Goal: Information Seeking & Learning: Learn about a topic

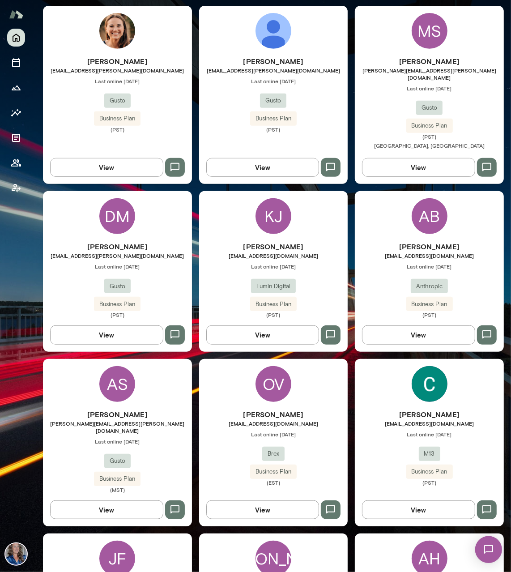
scroll to position [560, 0]
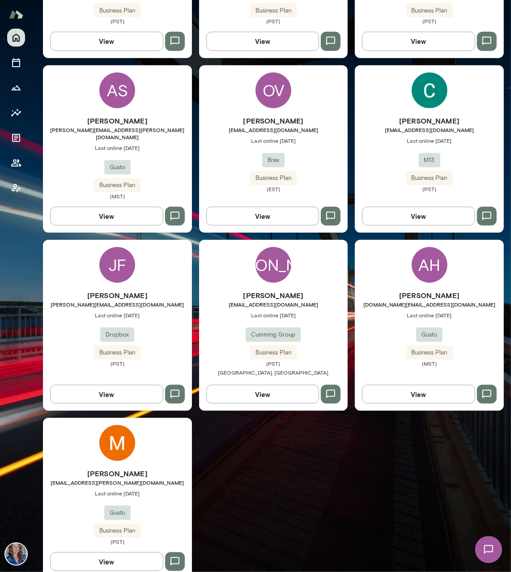
click at [112, 263] on div "JF" at bounding box center [117, 265] width 36 height 36
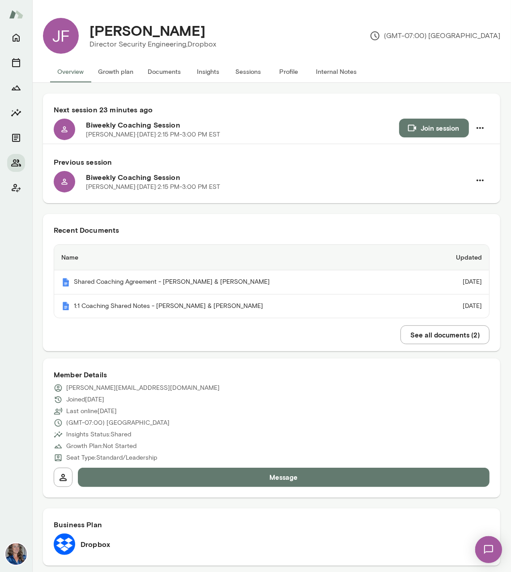
click at [203, 73] on button "Insights" at bounding box center [208, 71] width 40 height 21
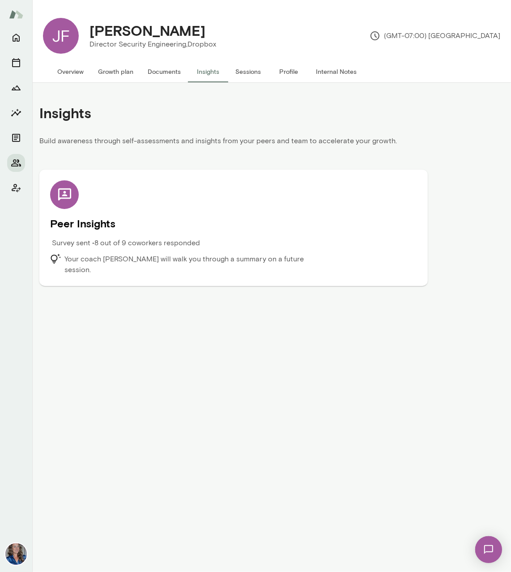
click at [80, 214] on div "Peer Insights Survey sent • 8 out of 9 coworkers responded Your coach [PERSON_N…" at bounding box center [233, 227] width 367 height 95
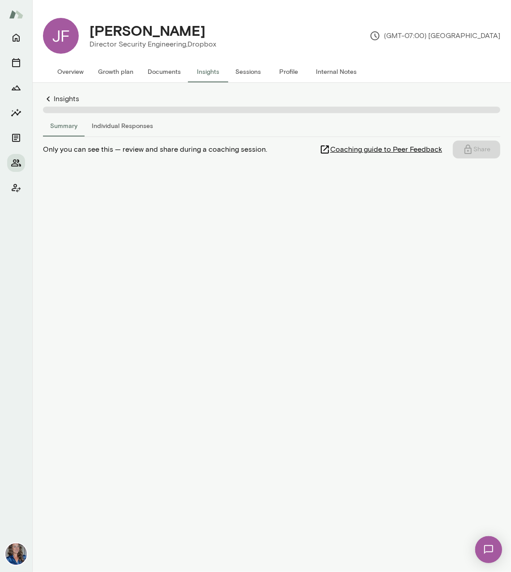
click at [117, 125] on button "Individual Responses" at bounding box center [123, 125] width 76 height 21
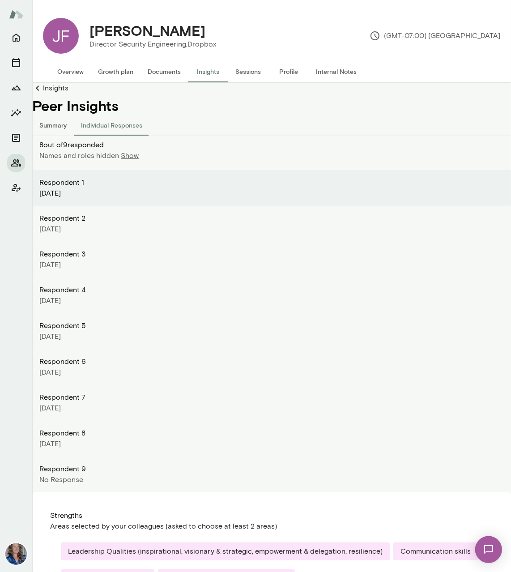
click at [131, 153] on p "Show" at bounding box center [130, 155] width 18 height 11
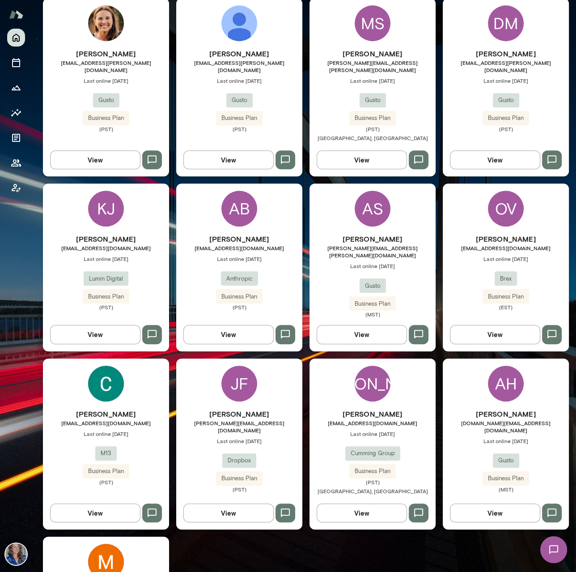
scroll to position [281, 0]
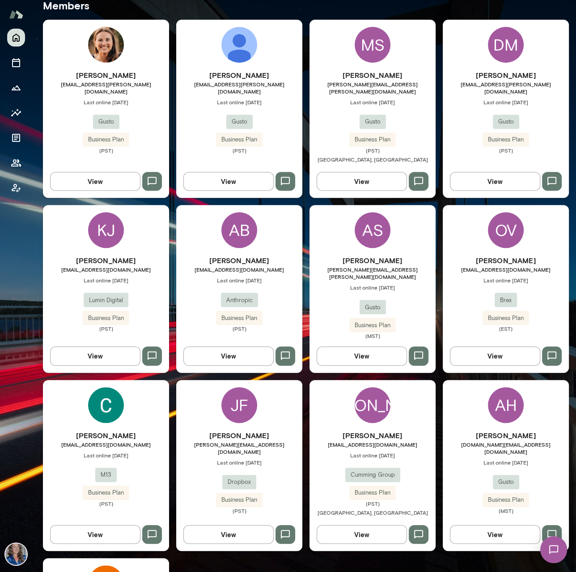
click at [502, 223] on div "OV" at bounding box center [506, 230] width 36 height 36
